Goal: Transaction & Acquisition: Download file/media

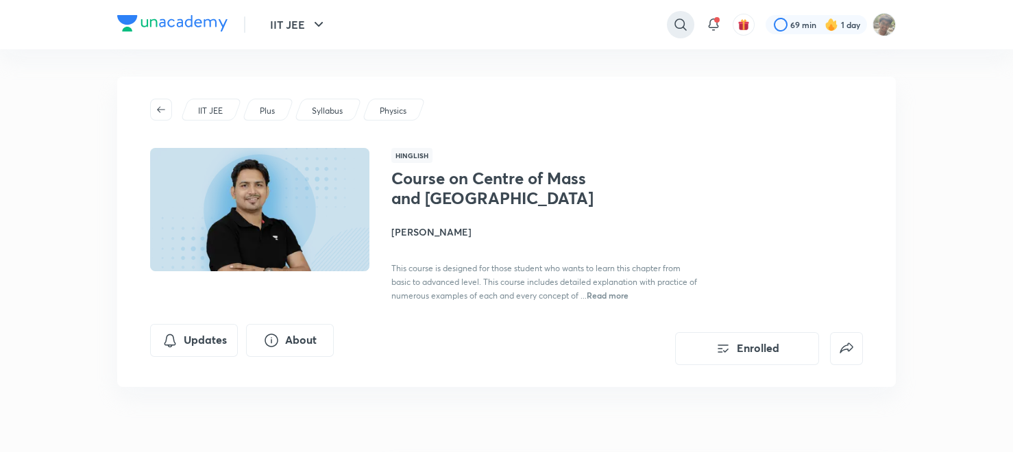
click at [684, 21] on icon at bounding box center [680, 24] width 16 height 16
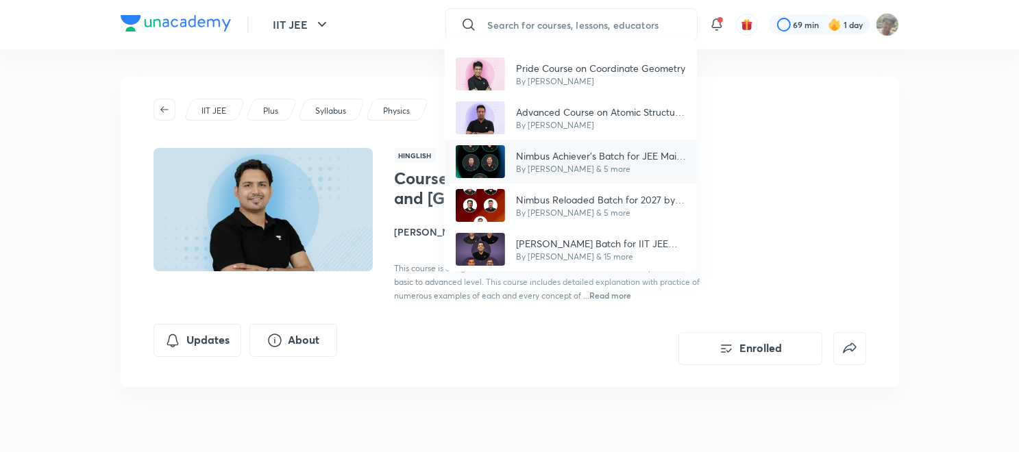
click at [529, 165] on p "By [PERSON_NAME] & 5 more" at bounding box center [601, 169] width 170 height 12
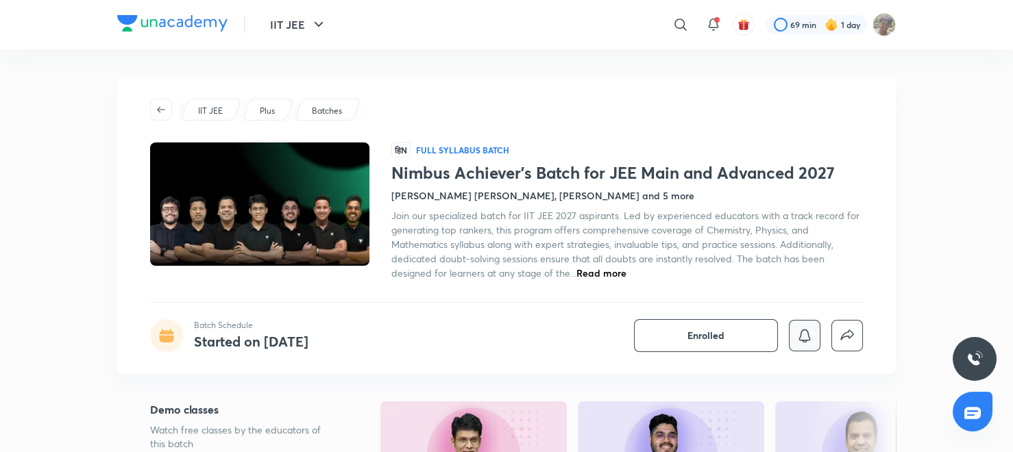
click at [813, 330] on button "button" at bounding box center [805, 336] width 32 height 32
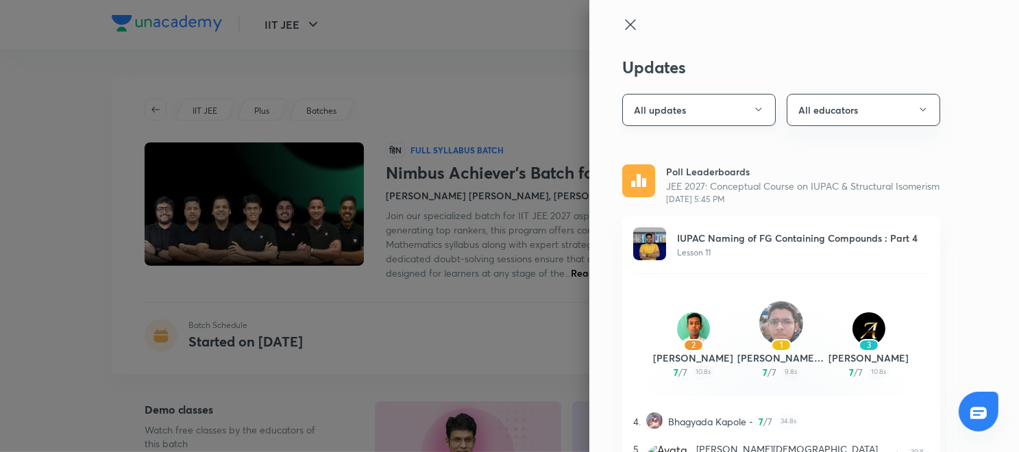
click at [687, 109] on button "All updates" at bounding box center [699, 110] width 154 height 32
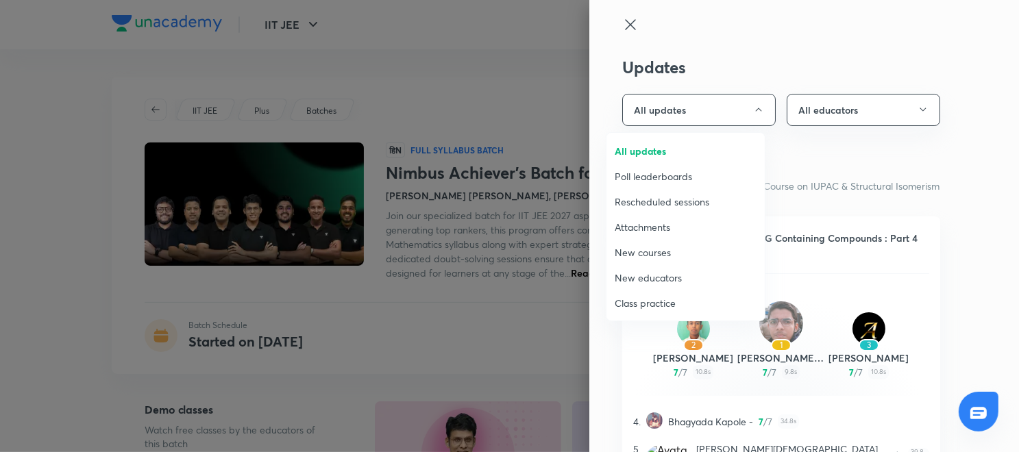
click at [661, 229] on span "Attachments" at bounding box center [686, 227] width 142 height 14
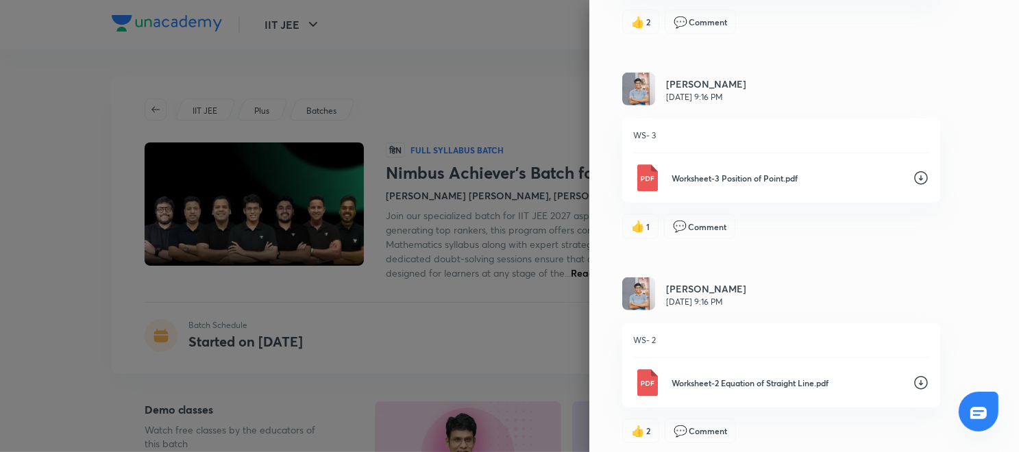
scroll to position [923, 0]
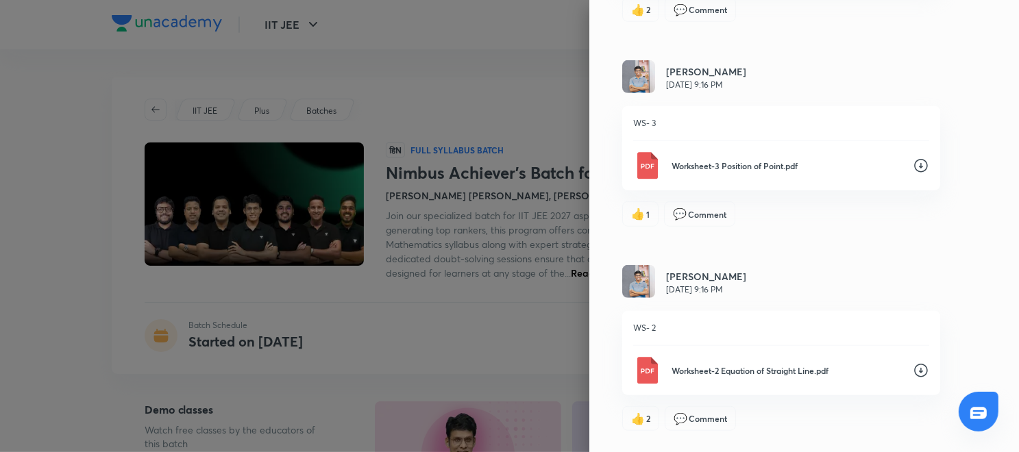
click at [913, 365] on icon at bounding box center [921, 371] width 16 height 16
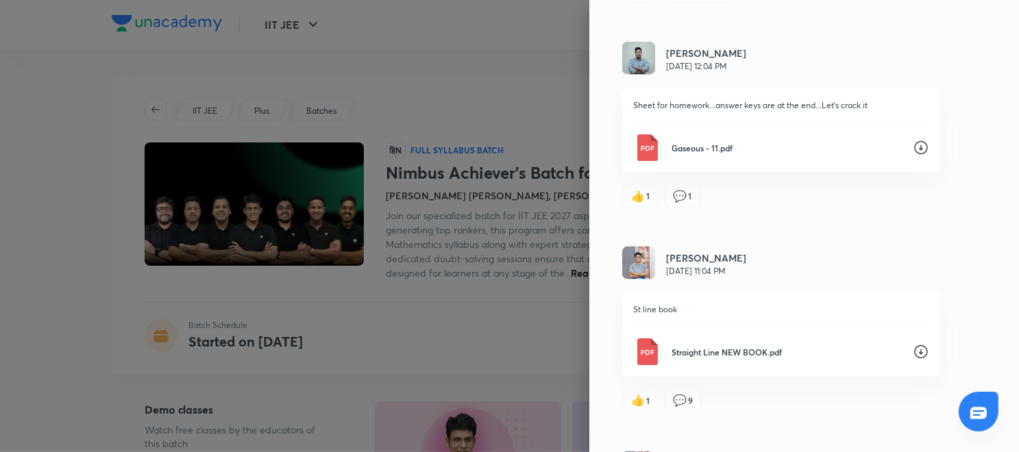
scroll to position [1553, 0]
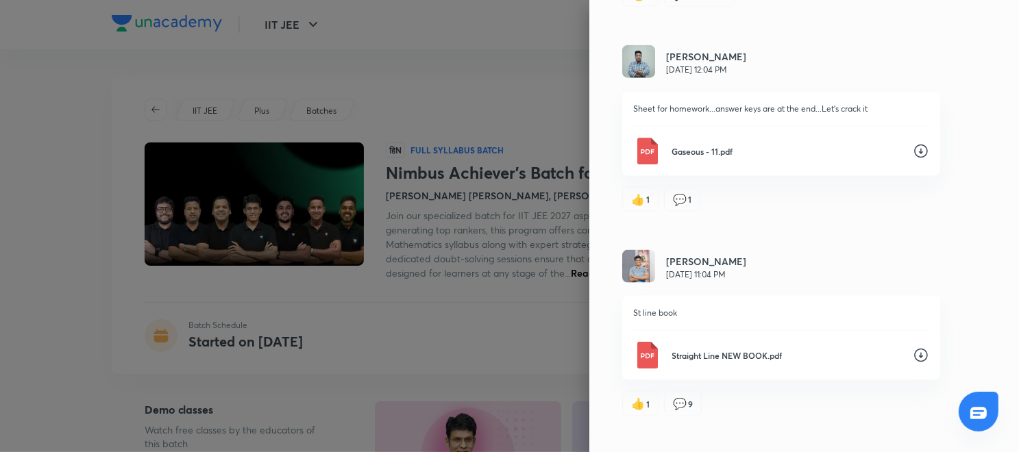
click at [913, 147] on icon at bounding box center [921, 151] width 16 height 16
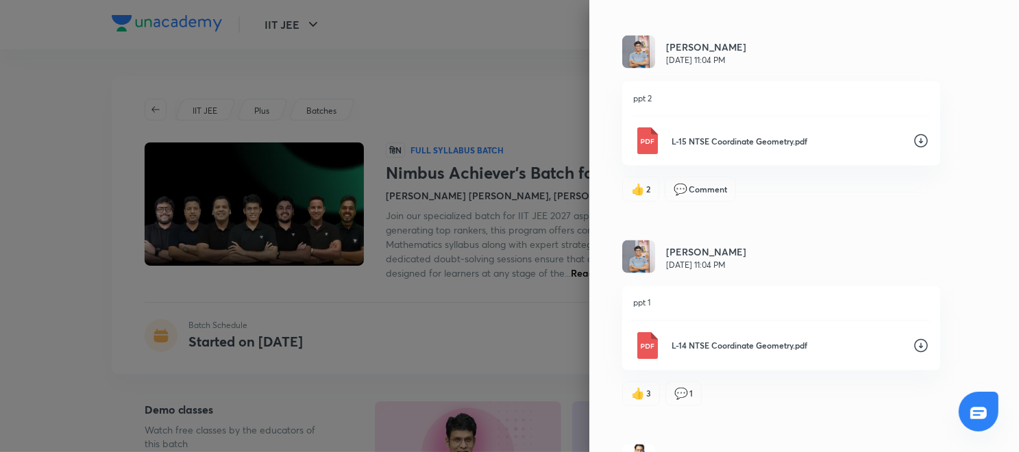
scroll to position [0, 0]
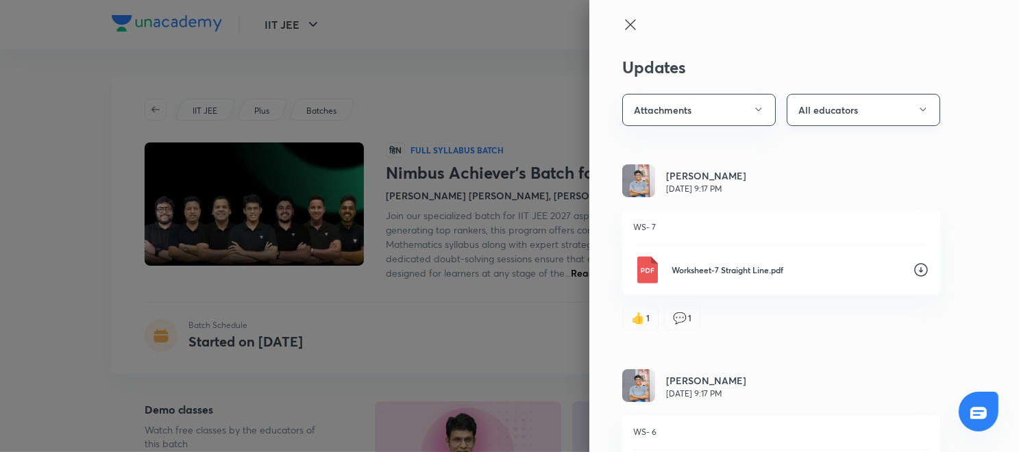
click at [842, 95] on button "All educators" at bounding box center [864, 110] width 154 height 32
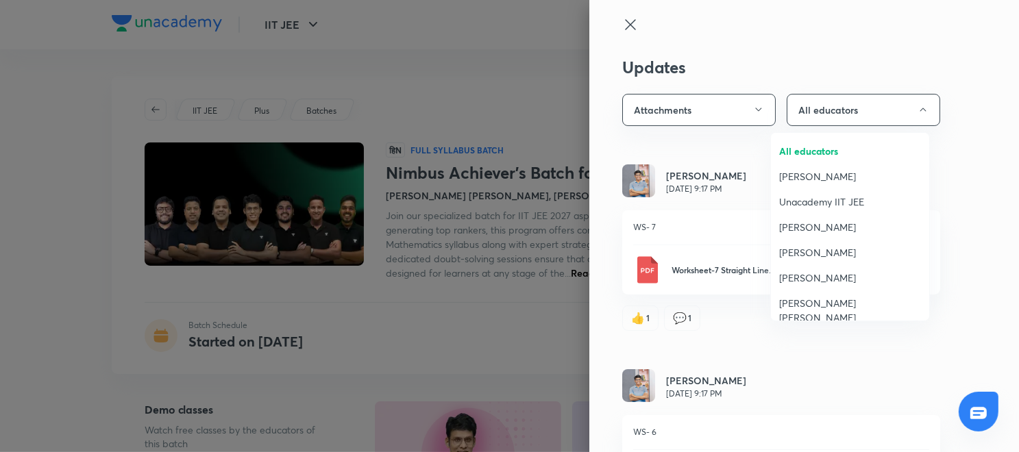
click at [825, 311] on li "[PERSON_NAME] [PERSON_NAME]" at bounding box center [850, 311] width 158 height 40
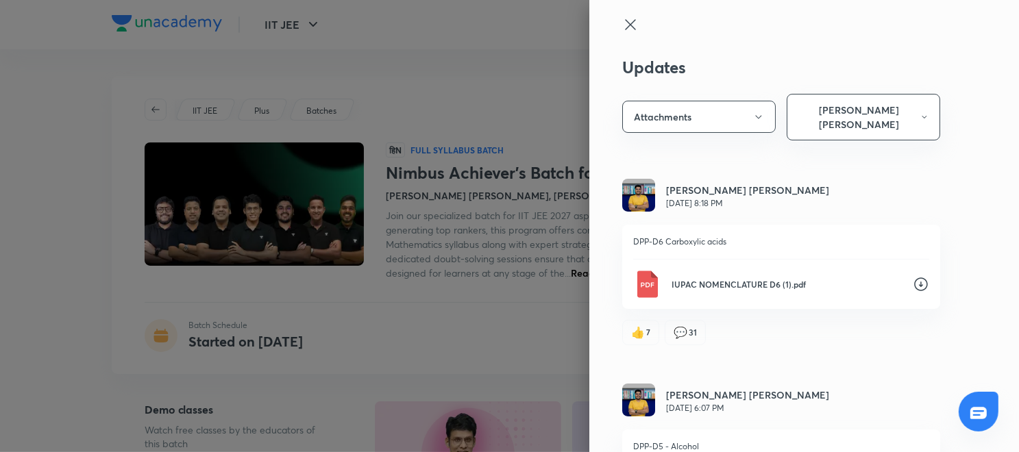
click at [914, 278] on icon at bounding box center [921, 285] width 14 height 14
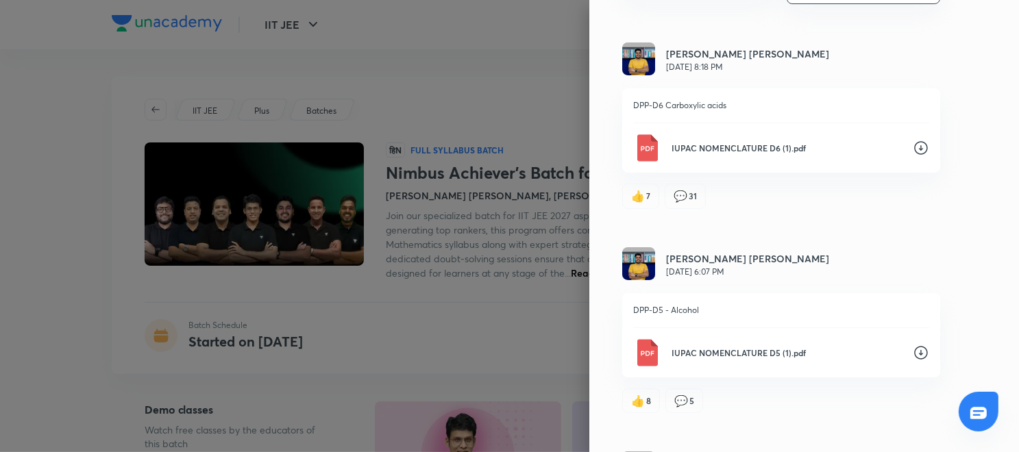
scroll to position [145, 0]
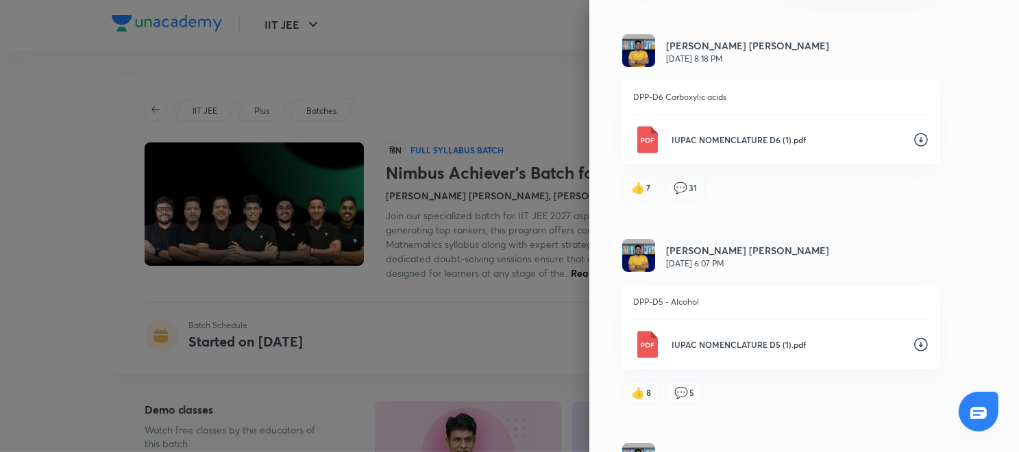
click at [914, 338] on icon at bounding box center [921, 345] width 14 height 14
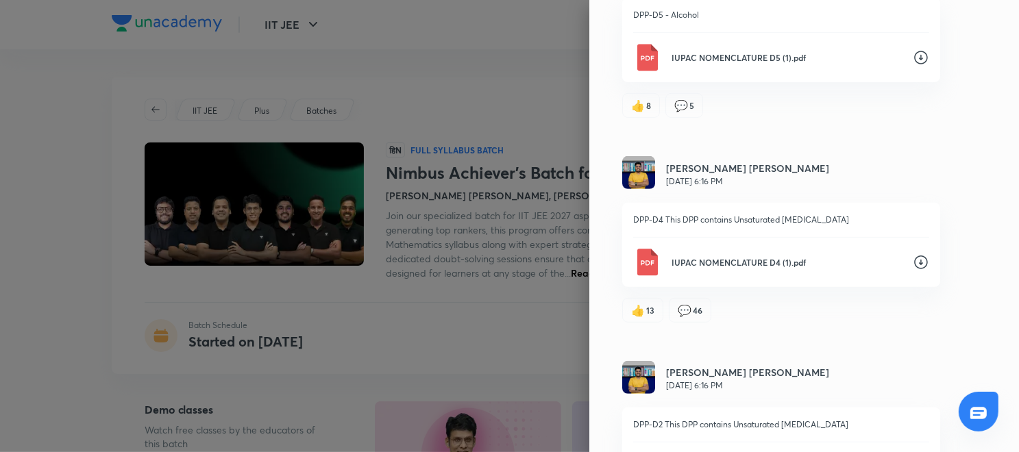
click at [913, 254] on icon at bounding box center [921, 262] width 16 height 16
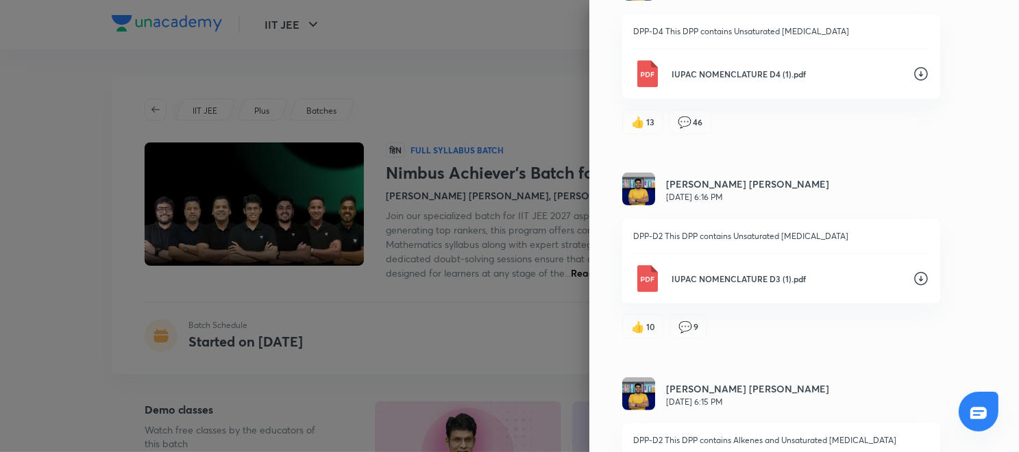
scroll to position [629, 0]
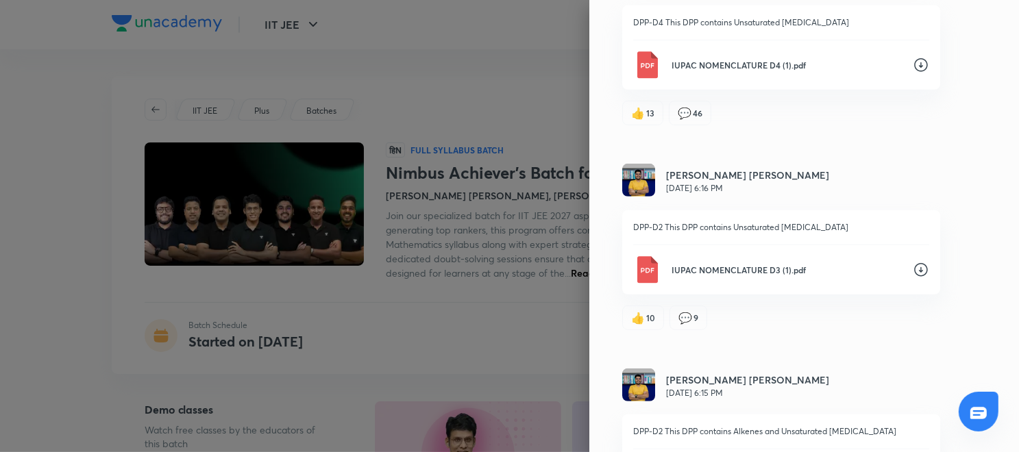
click at [913, 262] on icon at bounding box center [921, 270] width 16 height 16
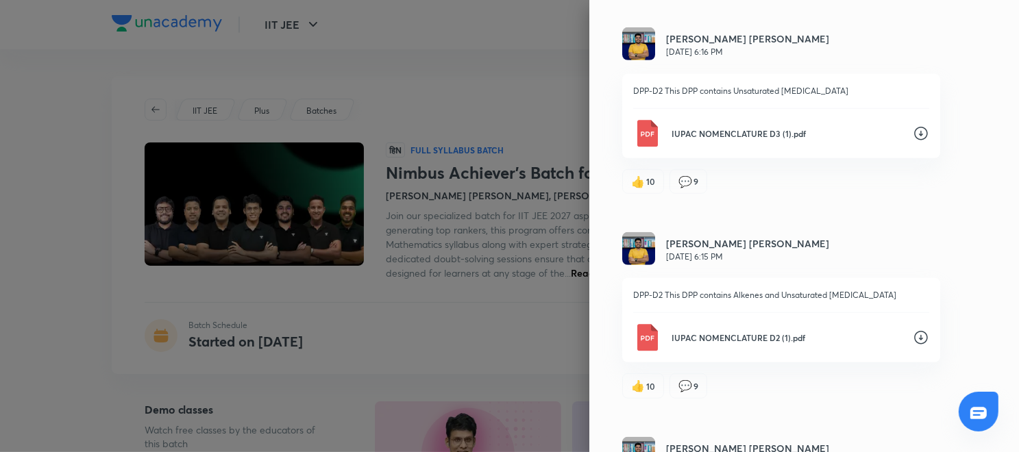
scroll to position [770, 0]
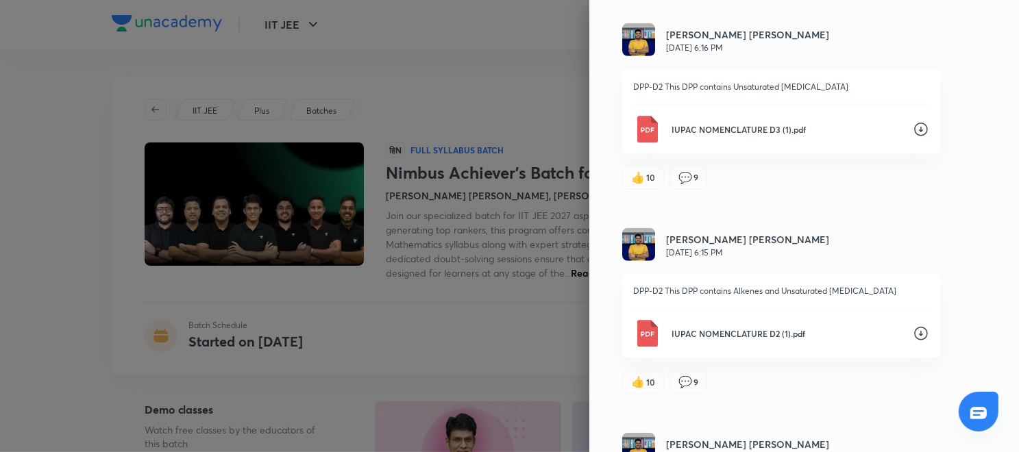
click at [913, 326] on icon at bounding box center [921, 334] width 16 height 16
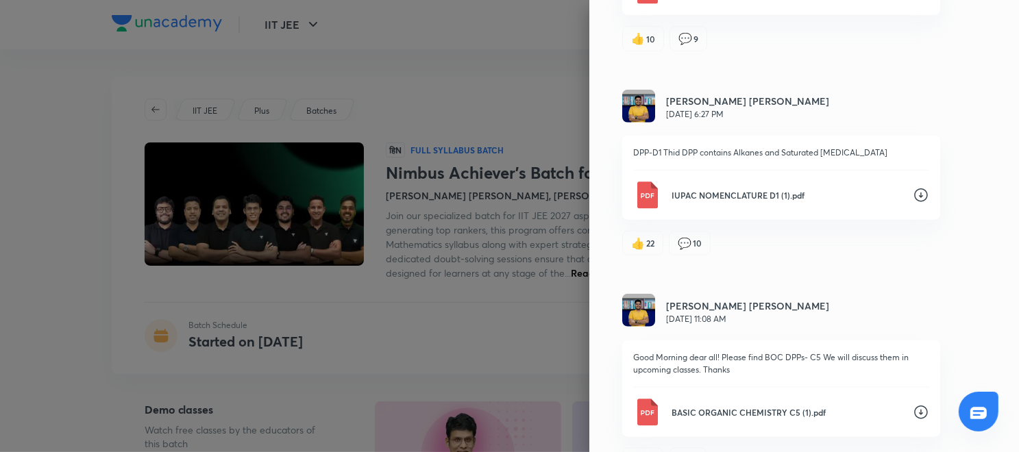
scroll to position [1097, 0]
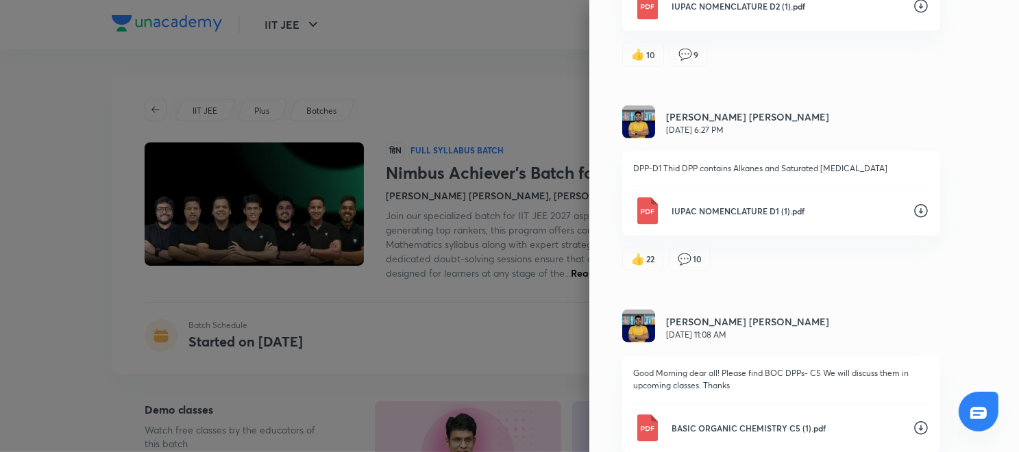
click at [914, 198] on div "DPP-D1 Thid DPP contains Alkanes and Saturated [MEDICAL_DATA] IUPAC NOMENCLATUR…" at bounding box center [781, 193] width 318 height 84
click at [913, 203] on icon at bounding box center [921, 211] width 16 height 16
click at [913, 420] on icon at bounding box center [921, 428] width 16 height 16
drag, startPoint x: 1001, startPoint y: 247, endPoint x: 1018, endPoint y: 256, distance: 19.3
click at [1012, 256] on div "Updates Attachments [PERSON_NAME] [PERSON_NAME] [PERSON_NAME] [PERSON_NAME] [DA…" at bounding box center [805, 226] width 430 height 452
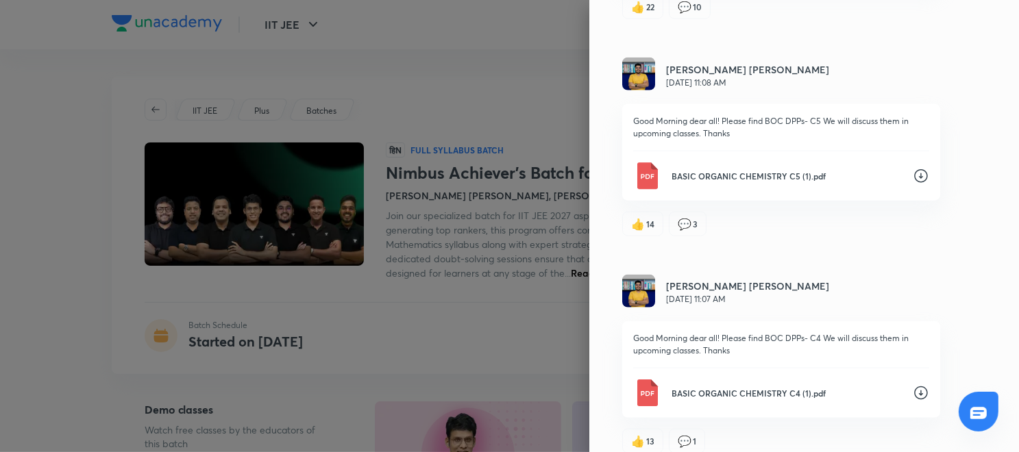
scroll to position [1353, 0]
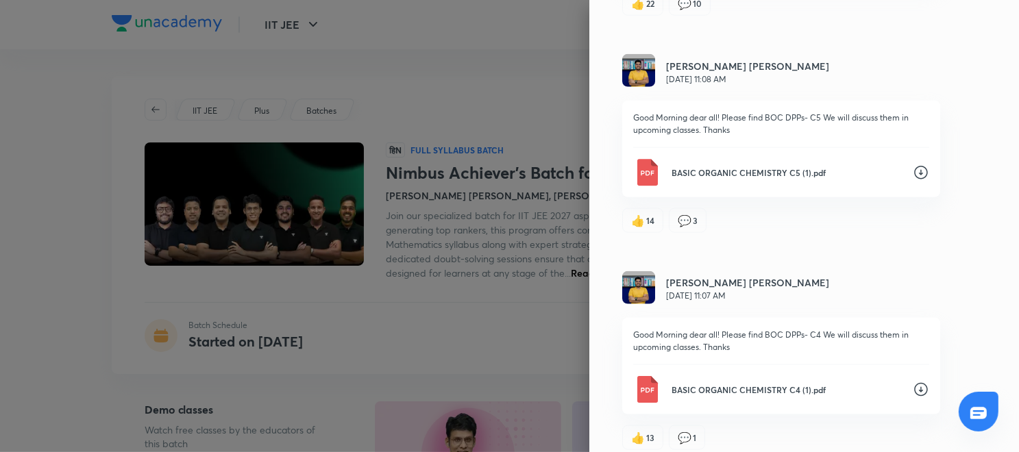
click at [913, 382] on icon at bounding box center [921, 390] width 16 height 16
